Goal: Information Seeking & Learning: Stay updated

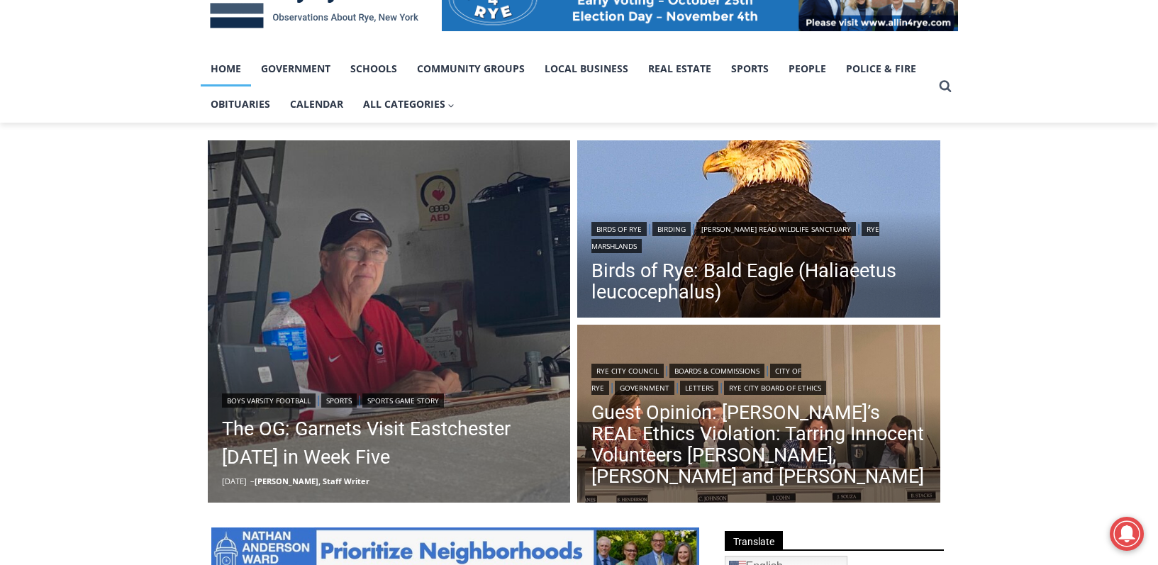
scroll to position [284, 0]
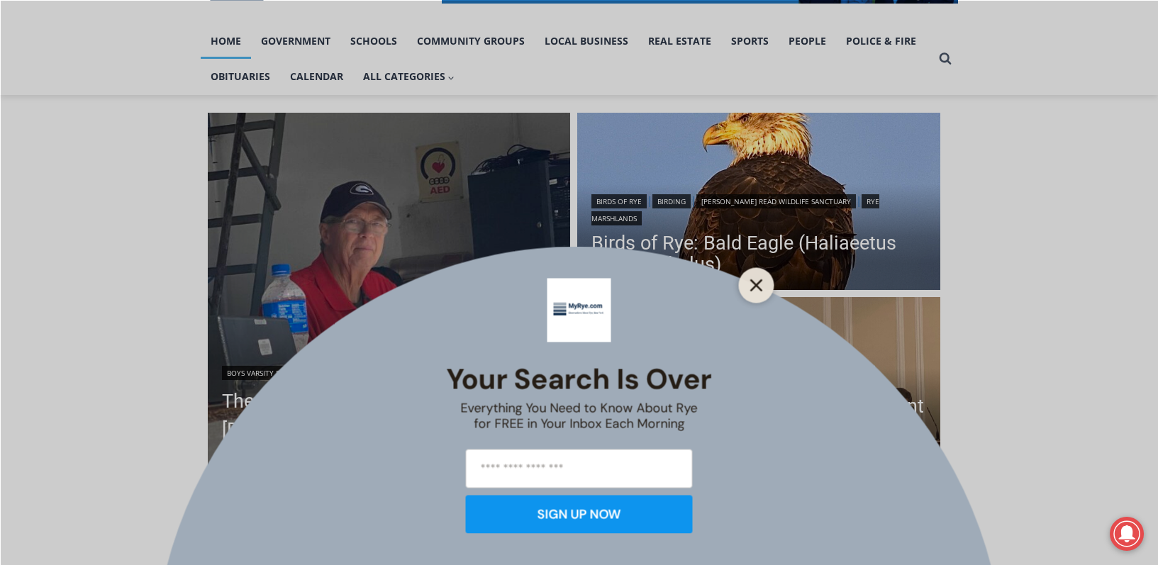
click at [750, 282] on icon "Close" at bounding box center [756, 285] width 13 height 13
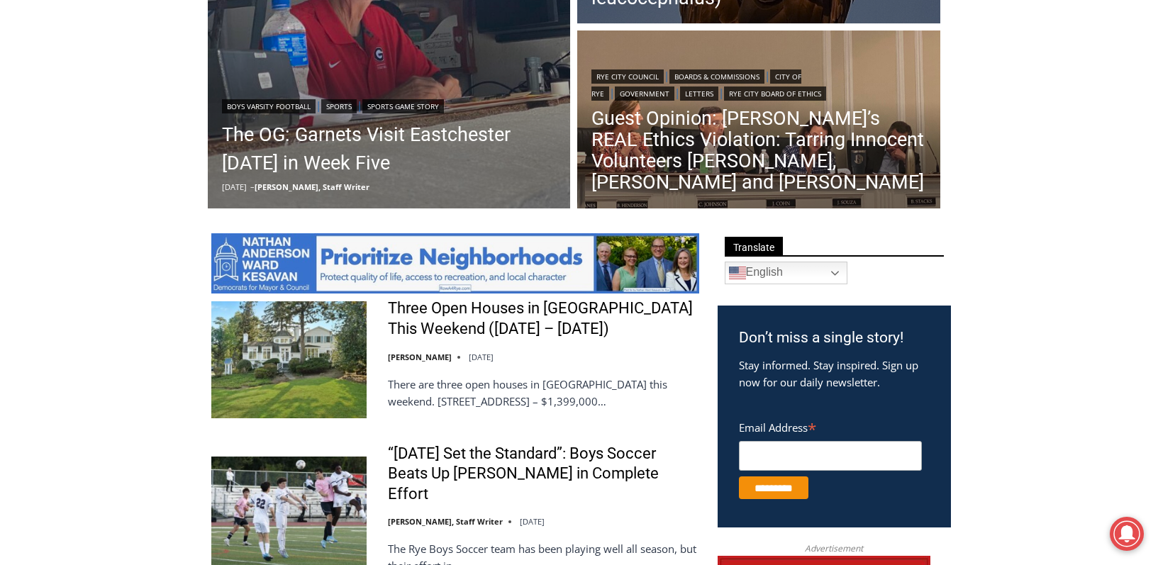
scroll to position [638, 0]
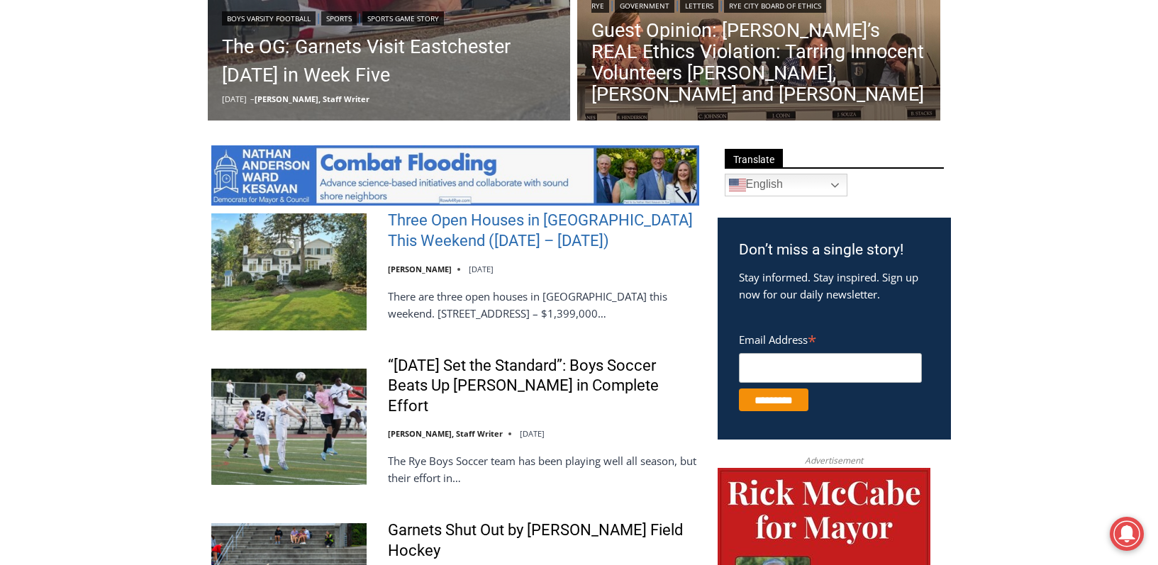
click at [449, 241] on link "Three Open Houses in [GEOGRAPHIC_DATA] This Weekend ([DATE] – [DATE])" at bounding box center [543, 231] width 311 height 40
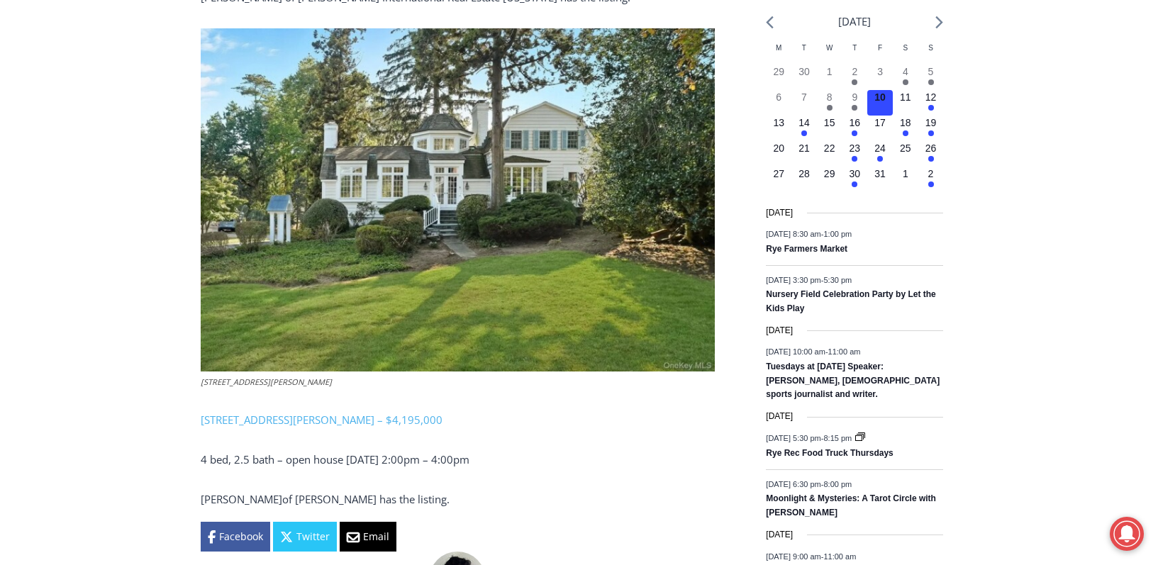
scroll to position [1816, 0]
